Goal: Transaction & Acquisition: Purchase product/service

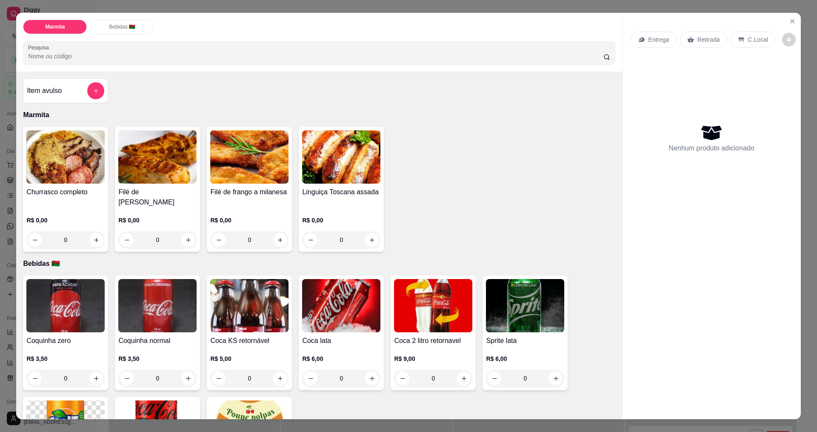
click at [278, 231] on div "0" at bounding box center [249, 239] width 78 height 17
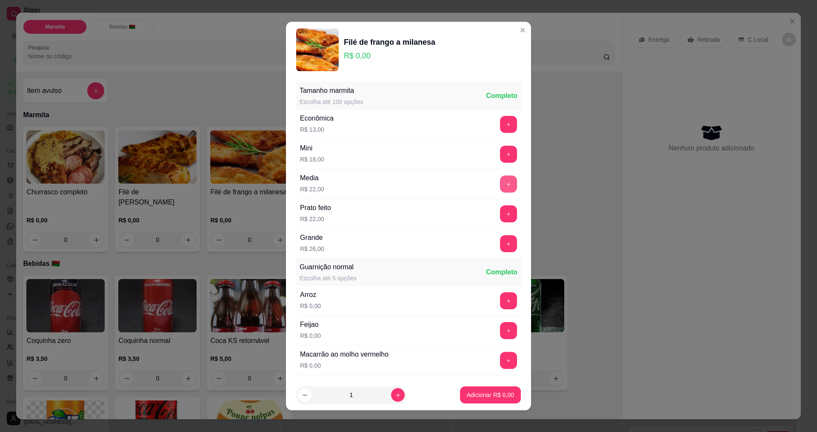
click at [500, 185] on button "+" at bounding box center [508, 183] width 17 height 17
click at [494, 392] on p "Adicionar R$ 44,00" at bounding box center [489, 394] width 51 height 9
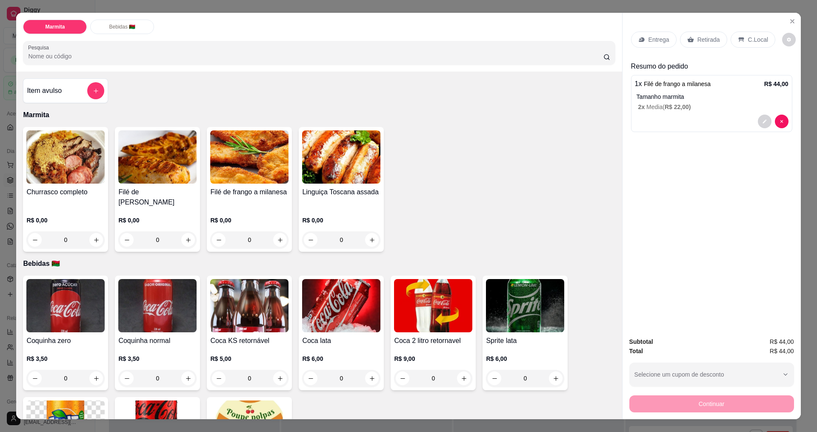
click at [753, 40] on p "C.Local" at bounding box center [758, 39] width 20 height 9
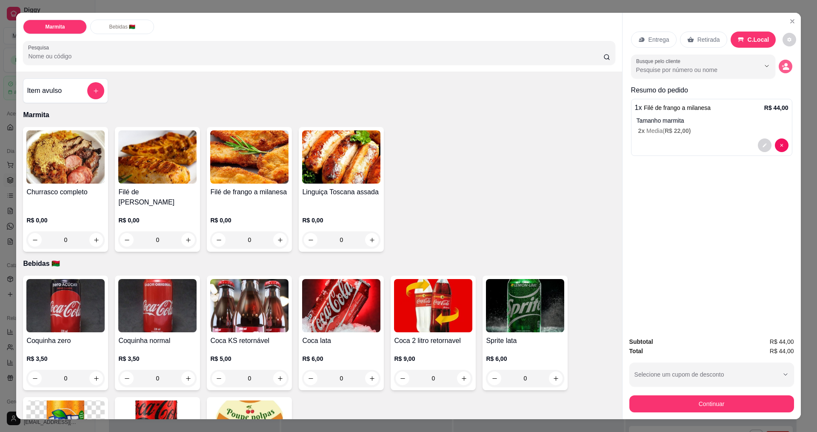
click at [784, 67] on icon "decrease-product-quantity" at bounding box center [786, 67] width 8 height 8
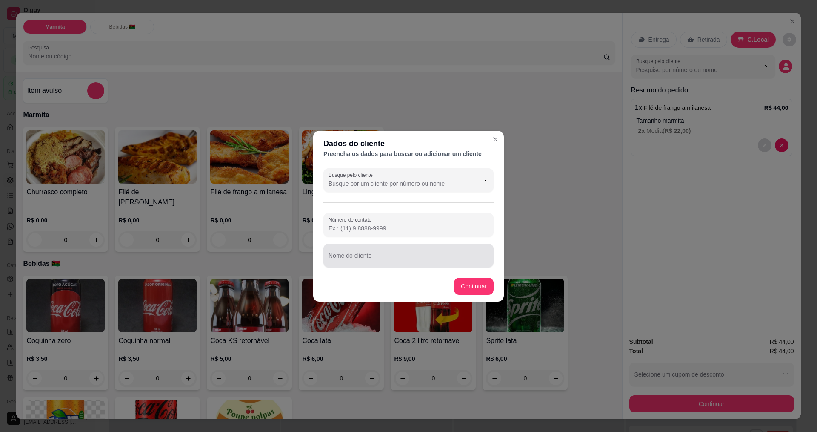
click at [411, 261] on input "Nome do cliente" at bounding box center [409, 259] width 160 height 9
type input "[PERSON_NAME]"
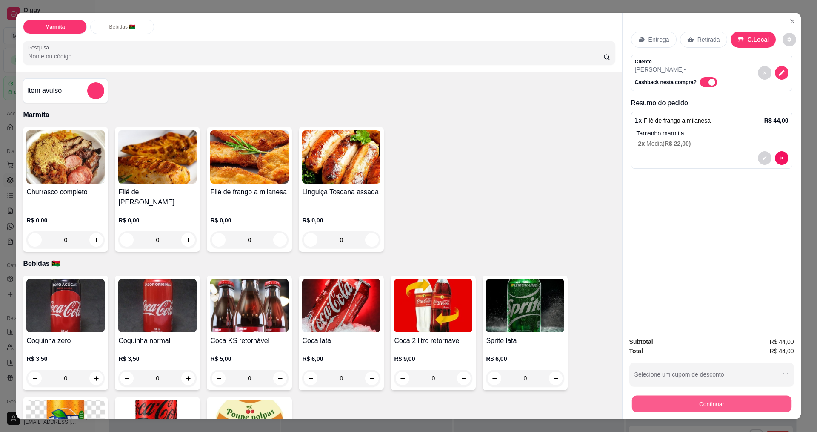
click at [703, 401] on button "Continuar" at bounding box center [712, 403] width 160 height 17
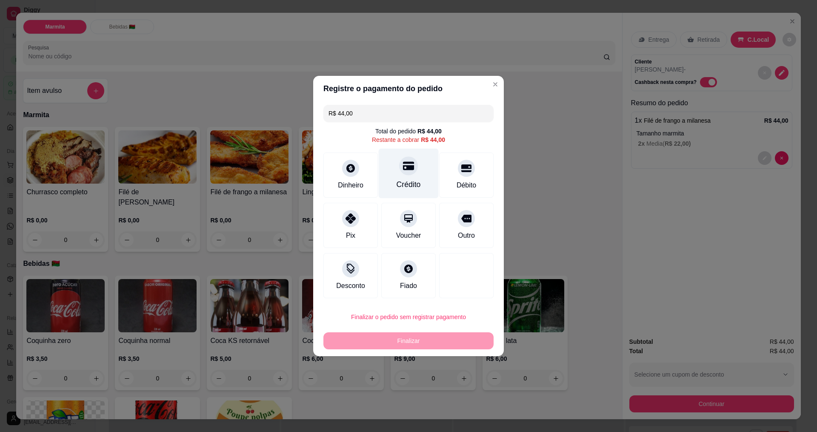
click at [392, 175] on div "Crédito" at bounding box center [409, 174] width 60 height 50
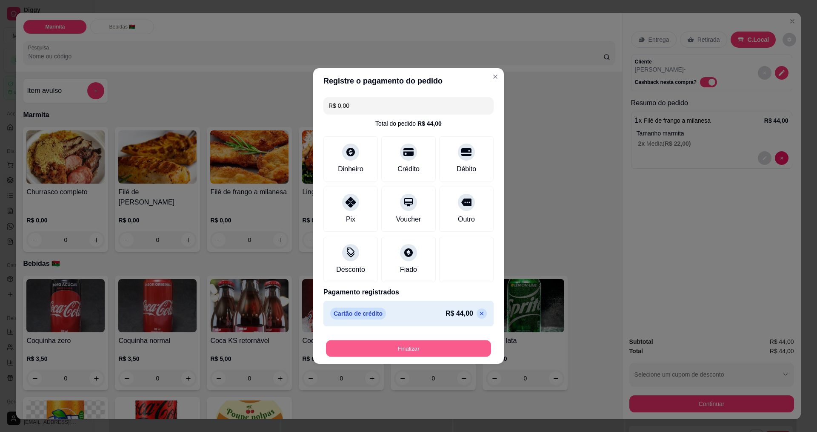
click at [409, 346] on button "Finalizar" at bounding box center [408, 348] width 165 height 17
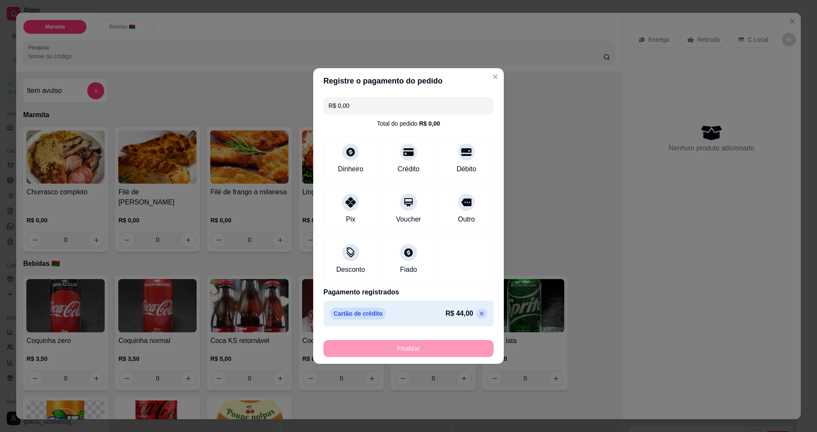
type input "-R$ 44,00"
